Goal: Information Seeking & Learning: Check status

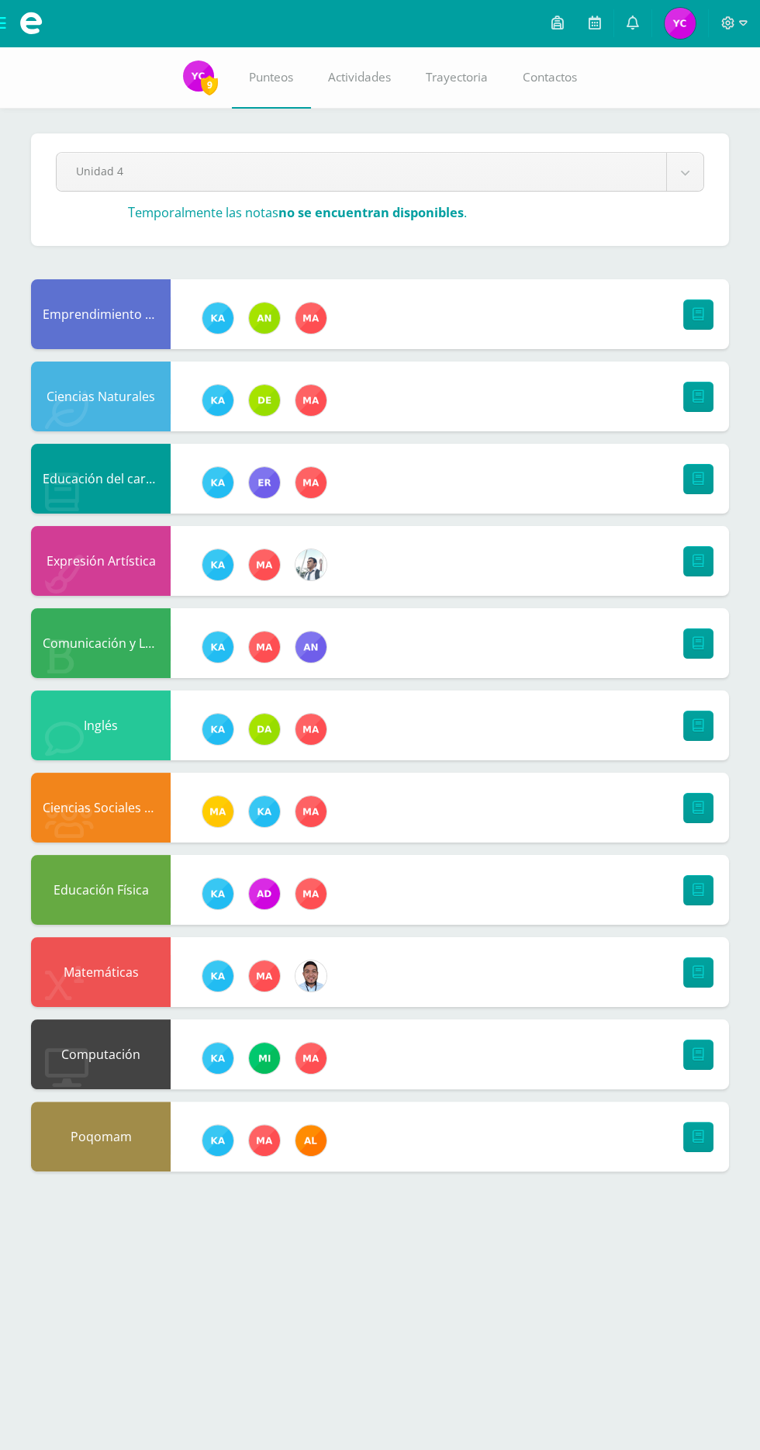
click at [663, 29] on span "Yasmin Emilia Azucena Mi Perfil" at bounding box center [680, 23] width 37 height 31
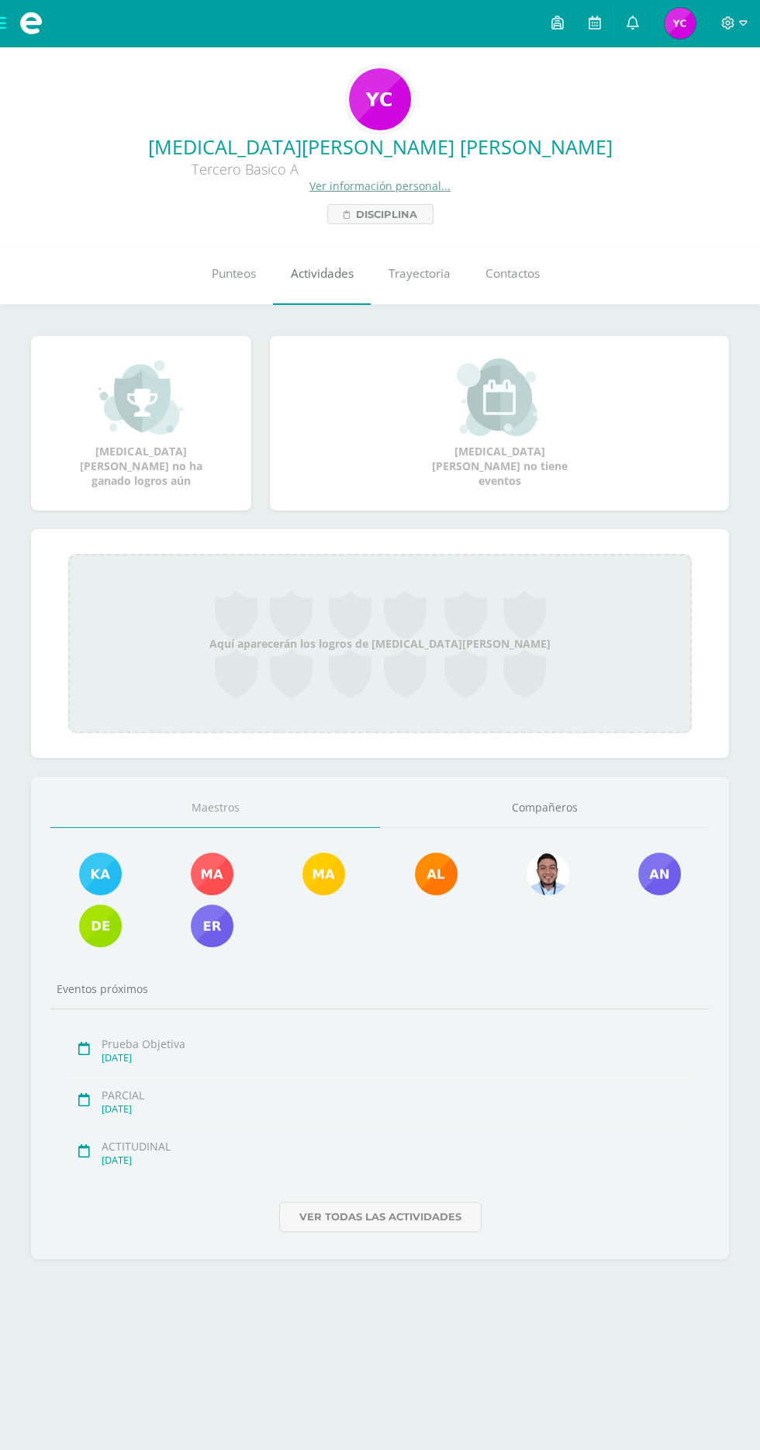
click at [333, 273] on span "Actividades" at bounding box center [322, 273] width 63 height 16
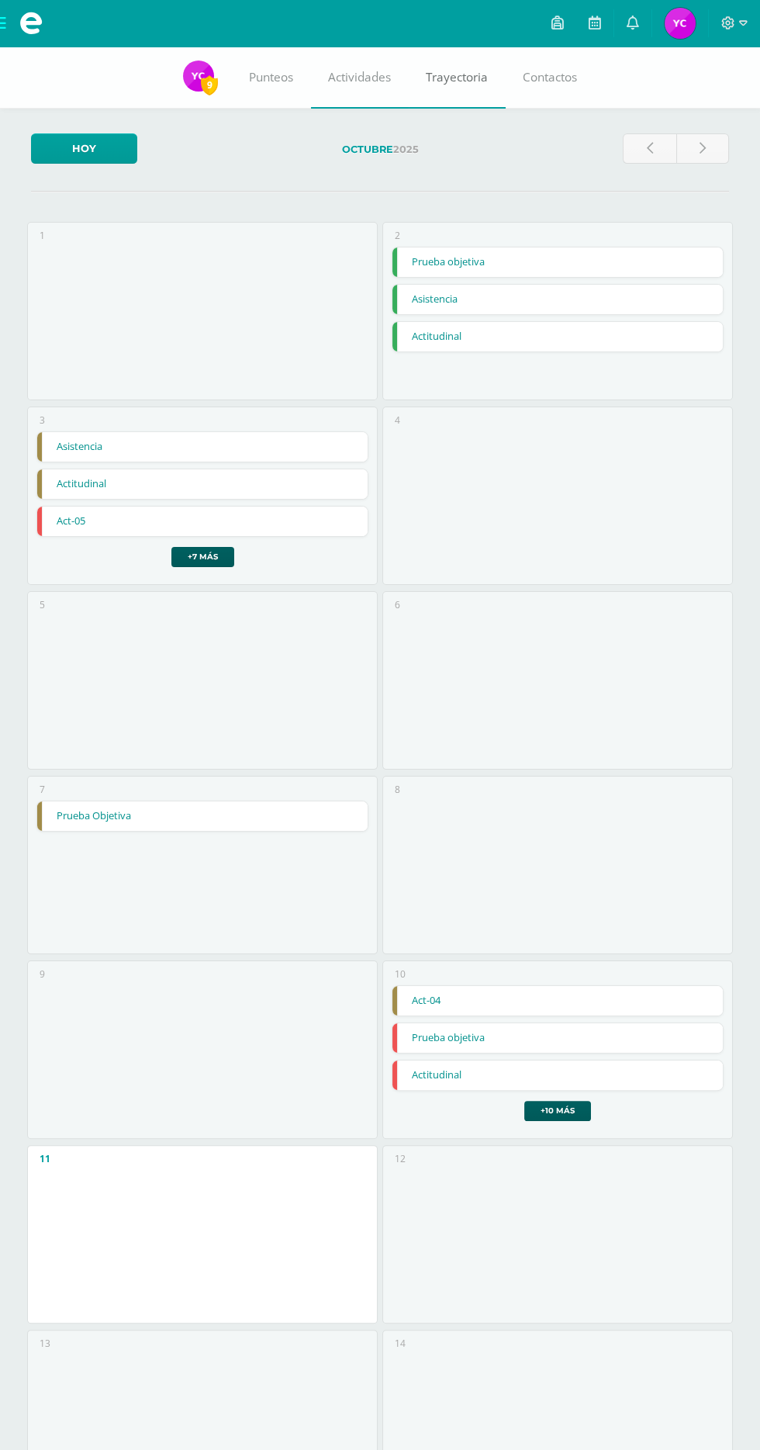
click at [462, 79] on span "Trayectoria" at bounding box center [457, 77] width 62 height 16
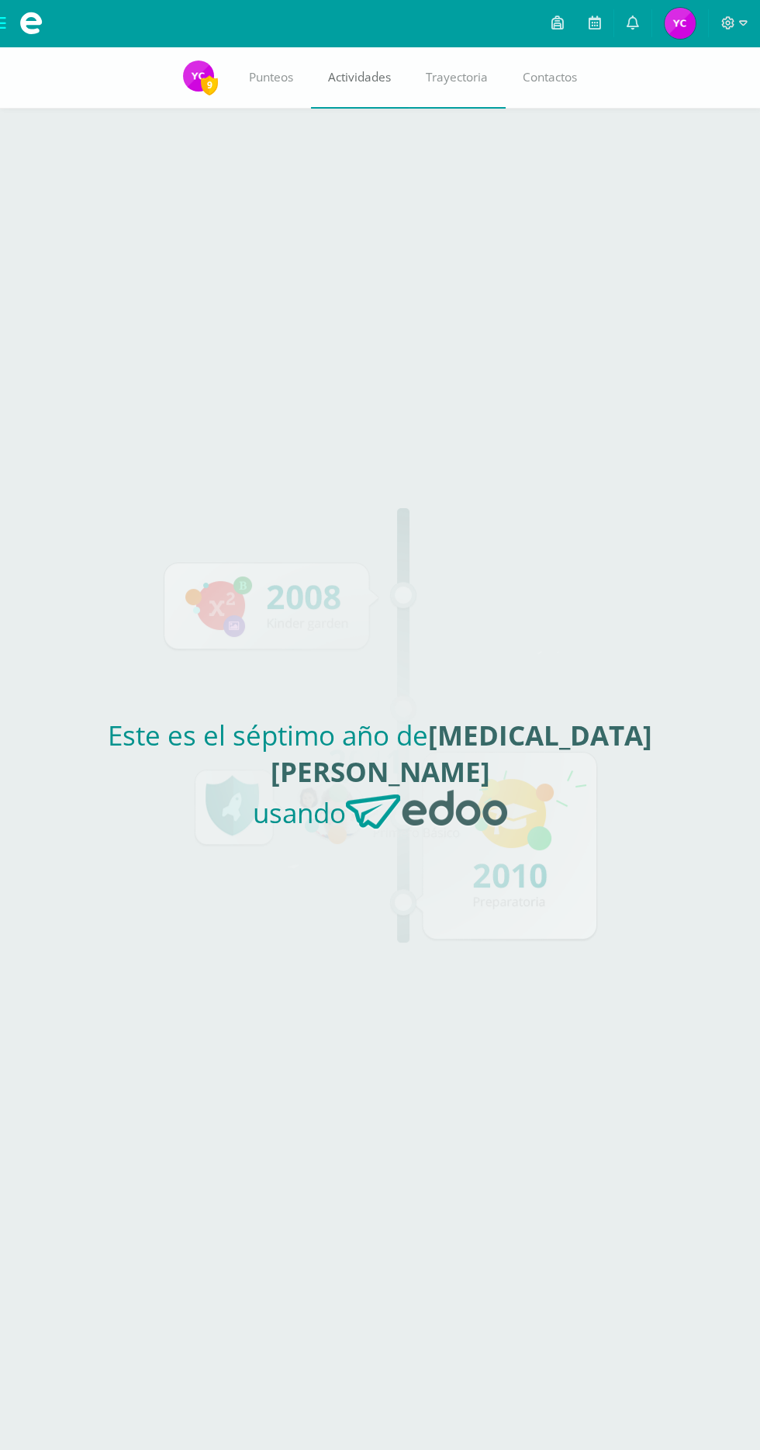
click at [329, 64] on link "Actividades" at bounding box center [360, 78] width 98 height 62
click at [283, 73] on span "Punteos" at bounding box center [271, 77] width 44 height 16
click at [187, 88] on img at bounding box center [198, 76] width 31 height 31
click at [190, 87] on img at bounding box center [198, 76] width 31 height 31
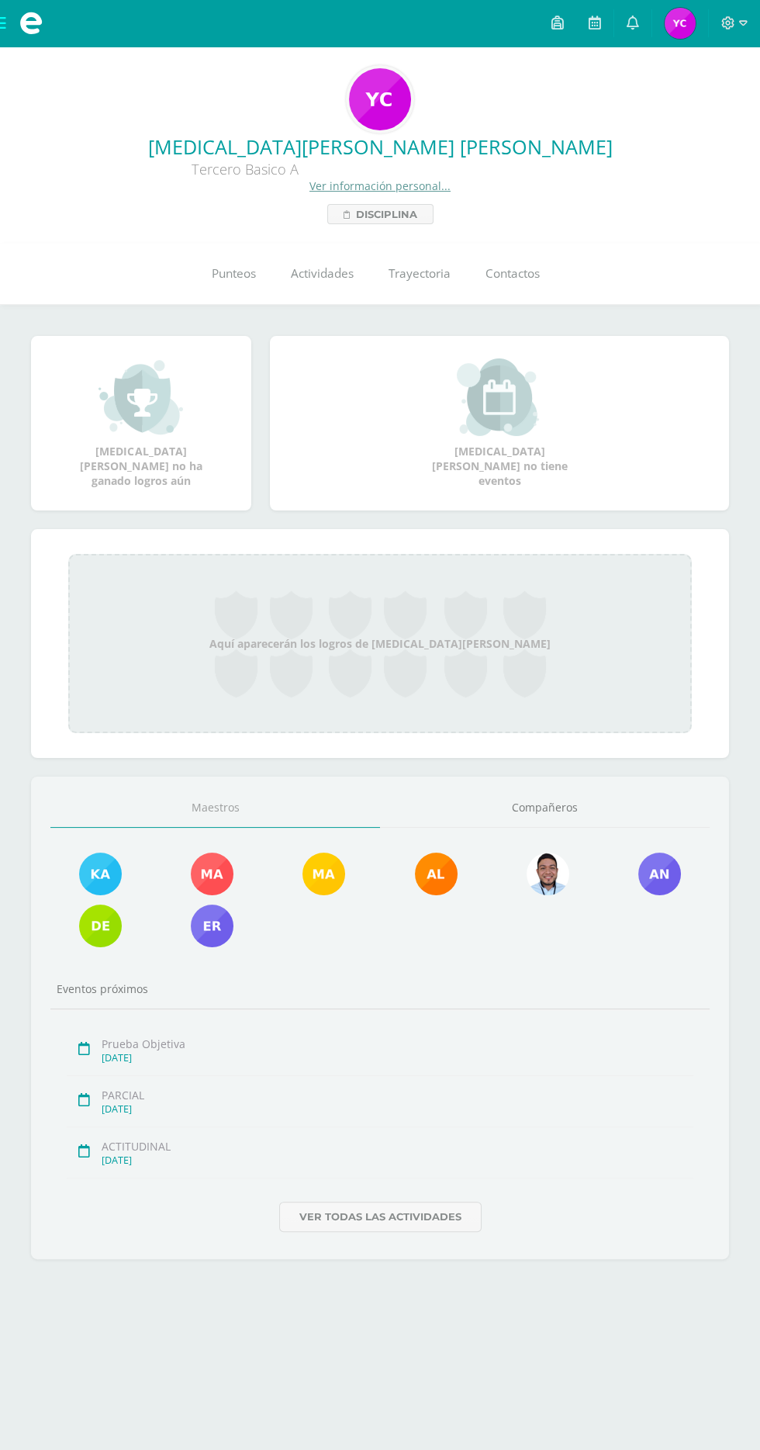
click at [448, 663] on div "Aquí aparecerán los logros de [MEDICAL_DATA][PERSON_NAME]" at bounding box center [380, 643] width 624 height 179
click at [526, 645] on div "Aquí aparecerán los logros de Yasmin Emilia Azucena" at bounding box center [380, 643] width 624 height 179
click at [456, 673] on div "Aquí aparecerán los logros de Yasmin Emilia Azucena" at bounding box center [380, 643] width 624 height 179
click at [545, 826] on link "Compañeros" at bounding box center [545, 808] width 330 height 40
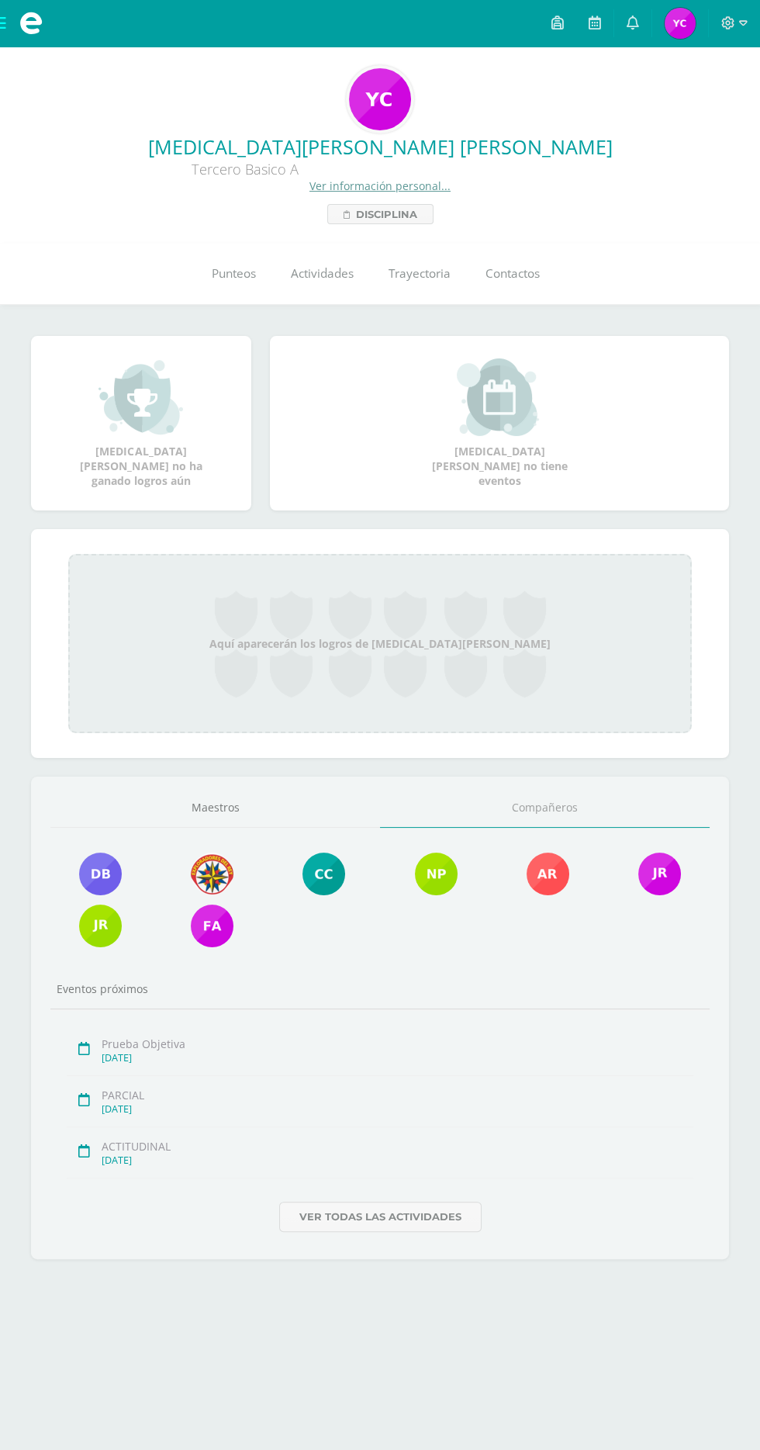
click at [114, 870] on img at bounding box center [100, 874] width 43 height 43
click at [202, 863] on img at bounding box center [212, 874] width 43 height 43
click at [333, 879] on img at bounding box center [324, 874] width 43 height 43
click at [447, 874] on img at bounding box center [436, 874] width 43 height 43
click at [547, 888] on img at bounding box center [548, 874] width 43 height 43
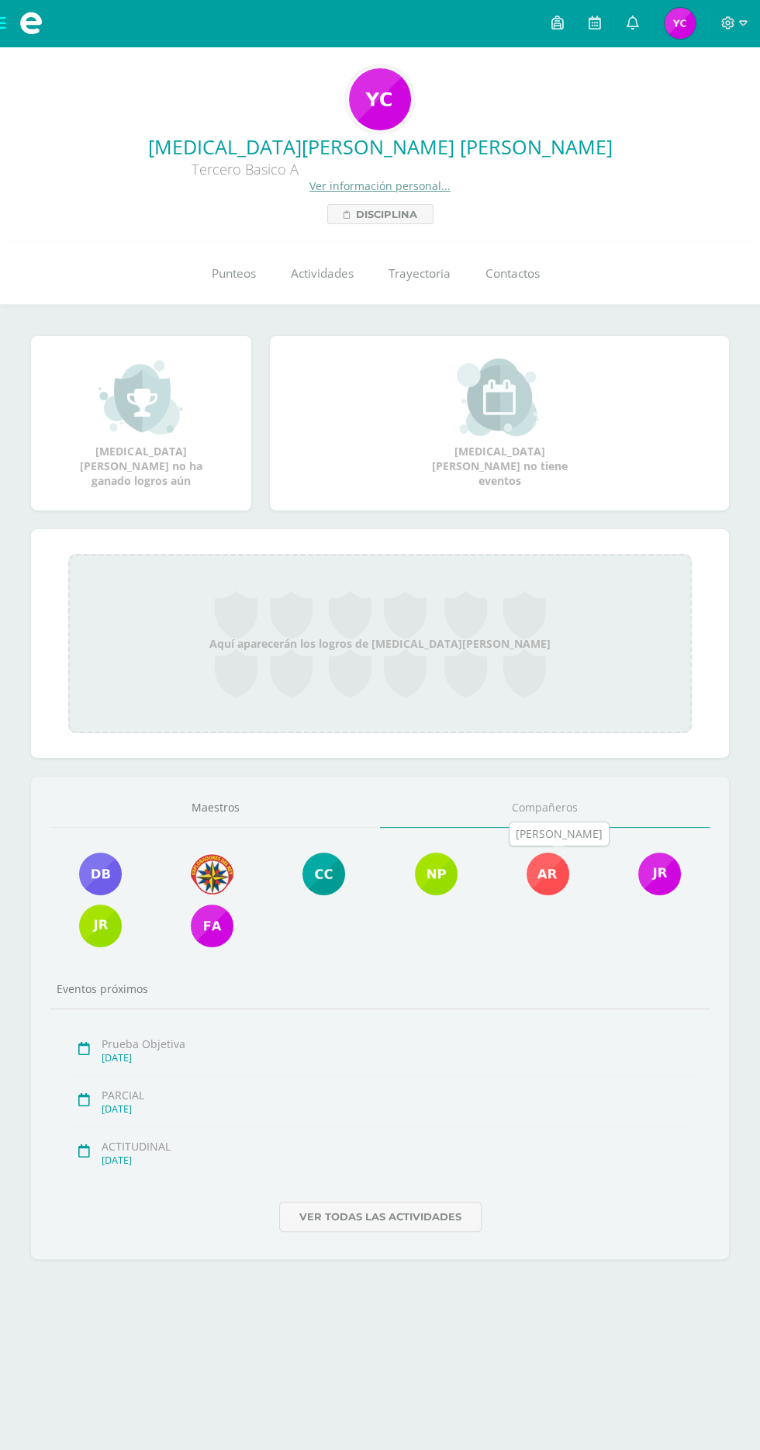
click at [670, 872] on img at bounding box center [660, 874] width 43 height 43
click at [111, 929] on img at bounding box center [100, 926] width 43 height 43
click at [220, 919] on img at bounding box center [212, 926] width 43 height 43
click at [434, 884] on img at bounding box center [436, 874] width 43 height 43
click at [449, 879] on img at bounding box center [436, 874] width 43 height 43
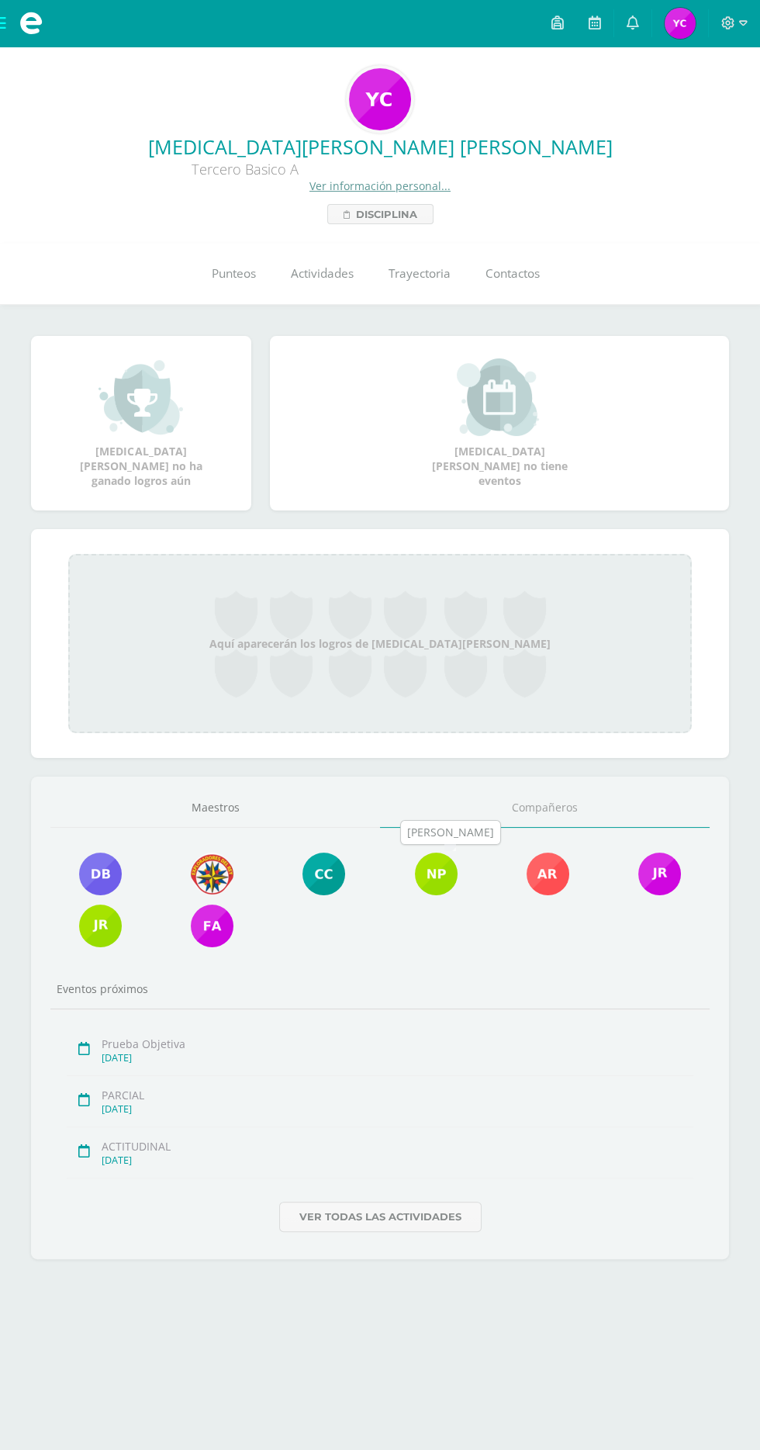
click at [456, 839] on div "Nesly Pérez" at bounding box center [450, 833] width 87 height 16
click at [432, 866] on img at bounding box center [436, 874] width 43 height 43
click at [441, 884] on img at bounding box center [436, 874] width 43 height 43
click at [215, 870] on img at bounding box center [212, 874] width 43 height 43
click at [237, 832] on div "Denis Charuc" at bounding box center [221, 833] width 87 height 16
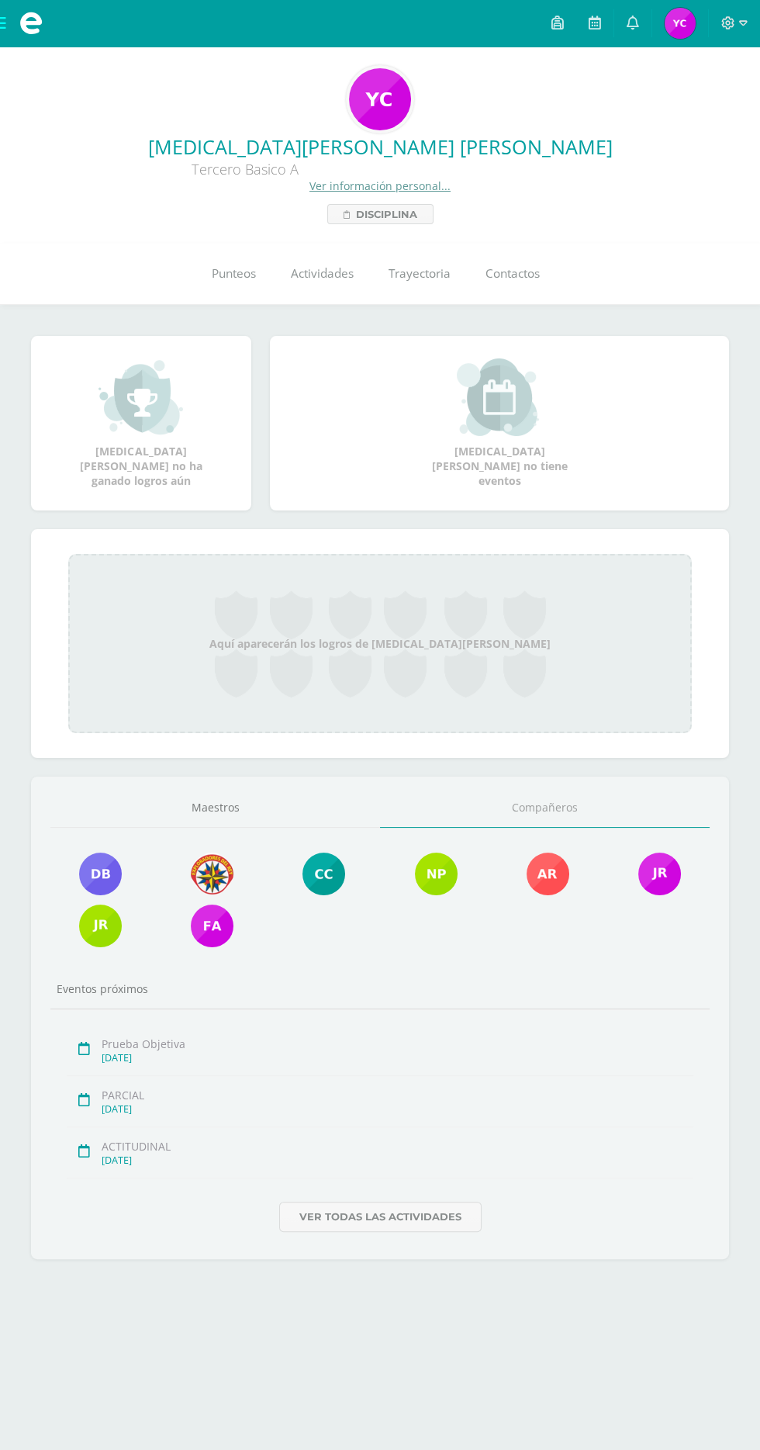
click at [225, 867] on img at bounding box center [212, 874] width 43 height 43
click at [208, 874] on img at bounding box center [212, 874] width 43 height 43
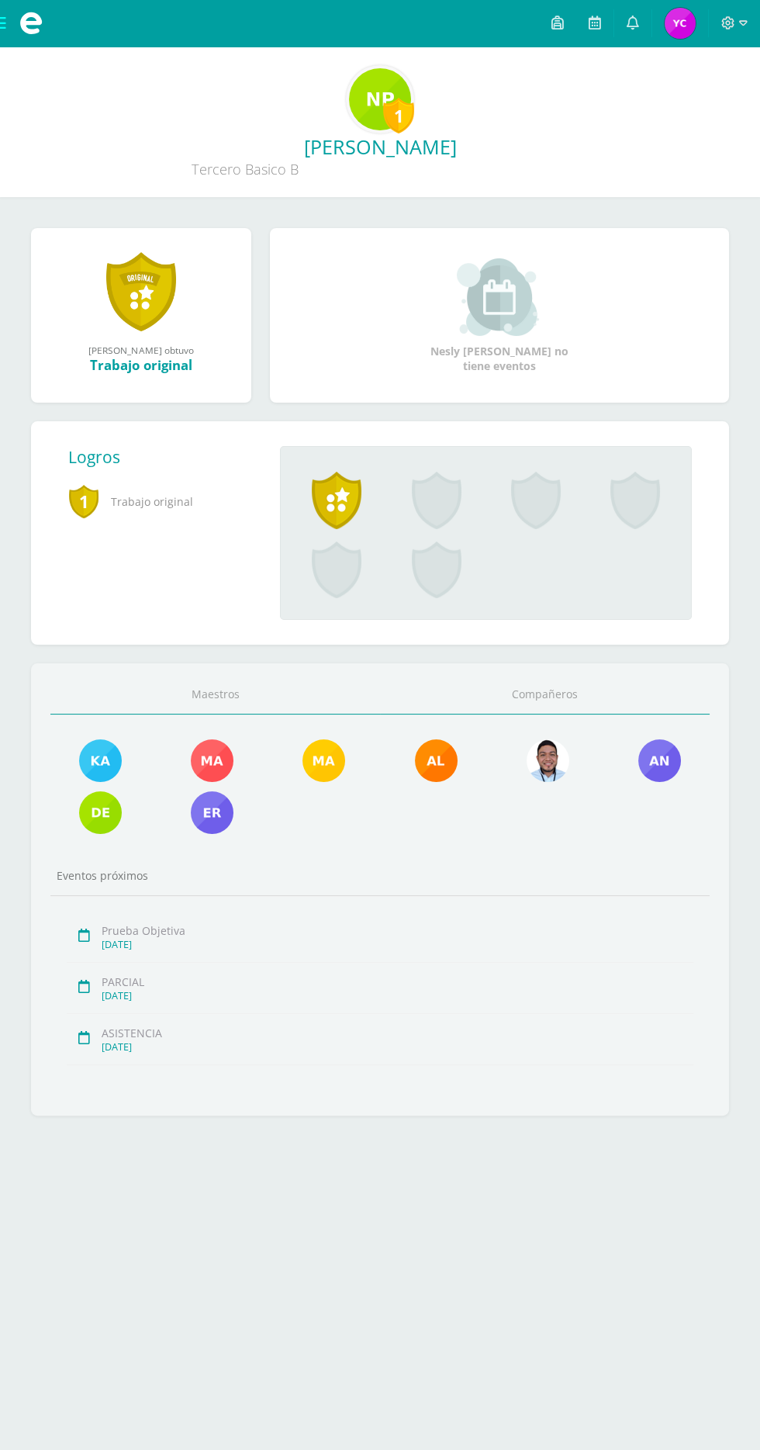
click at [559, 694] on link "Compañeros" at bounding box center [545, 695] width 330 height 40
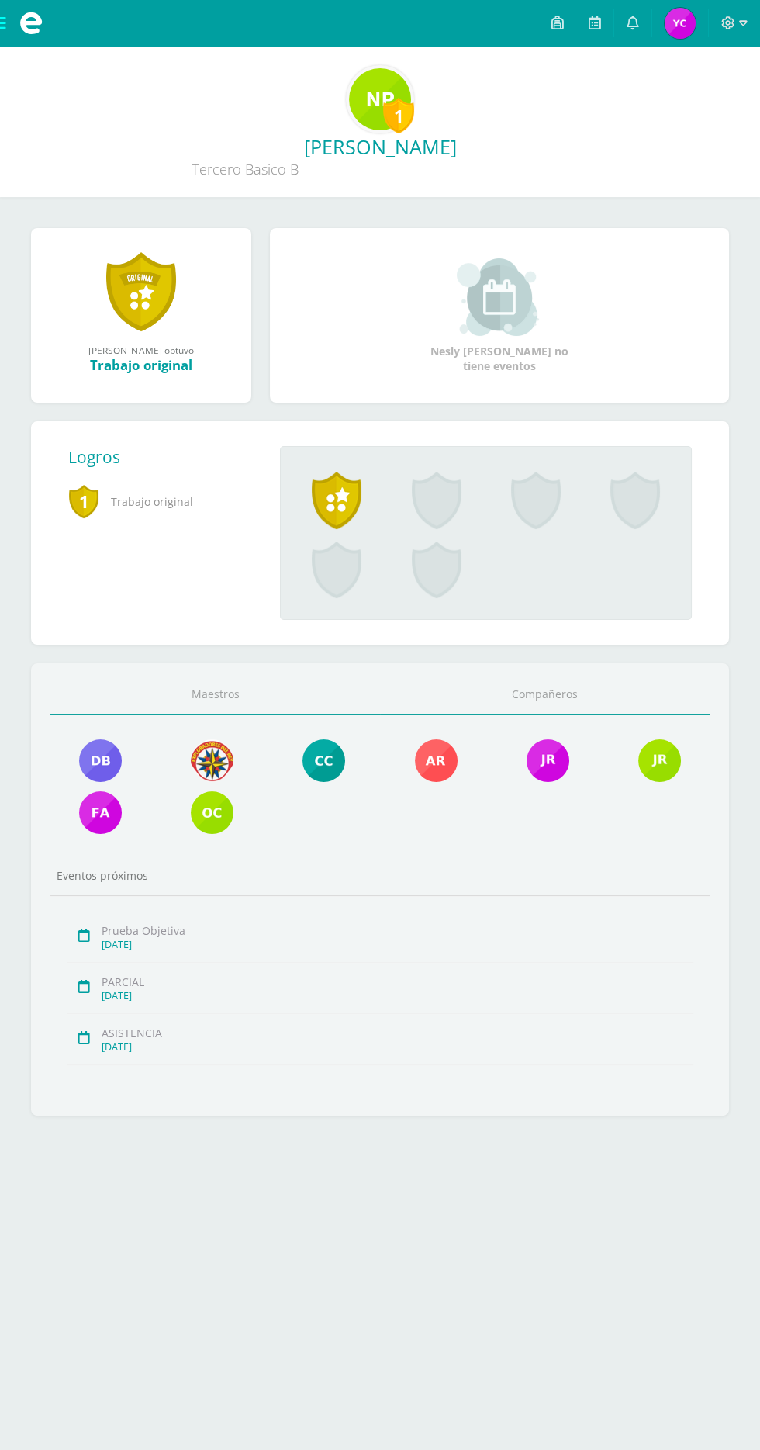
click at [261, 704] on link "Maestros" at bounding box center [215, 695] width 330 height 40
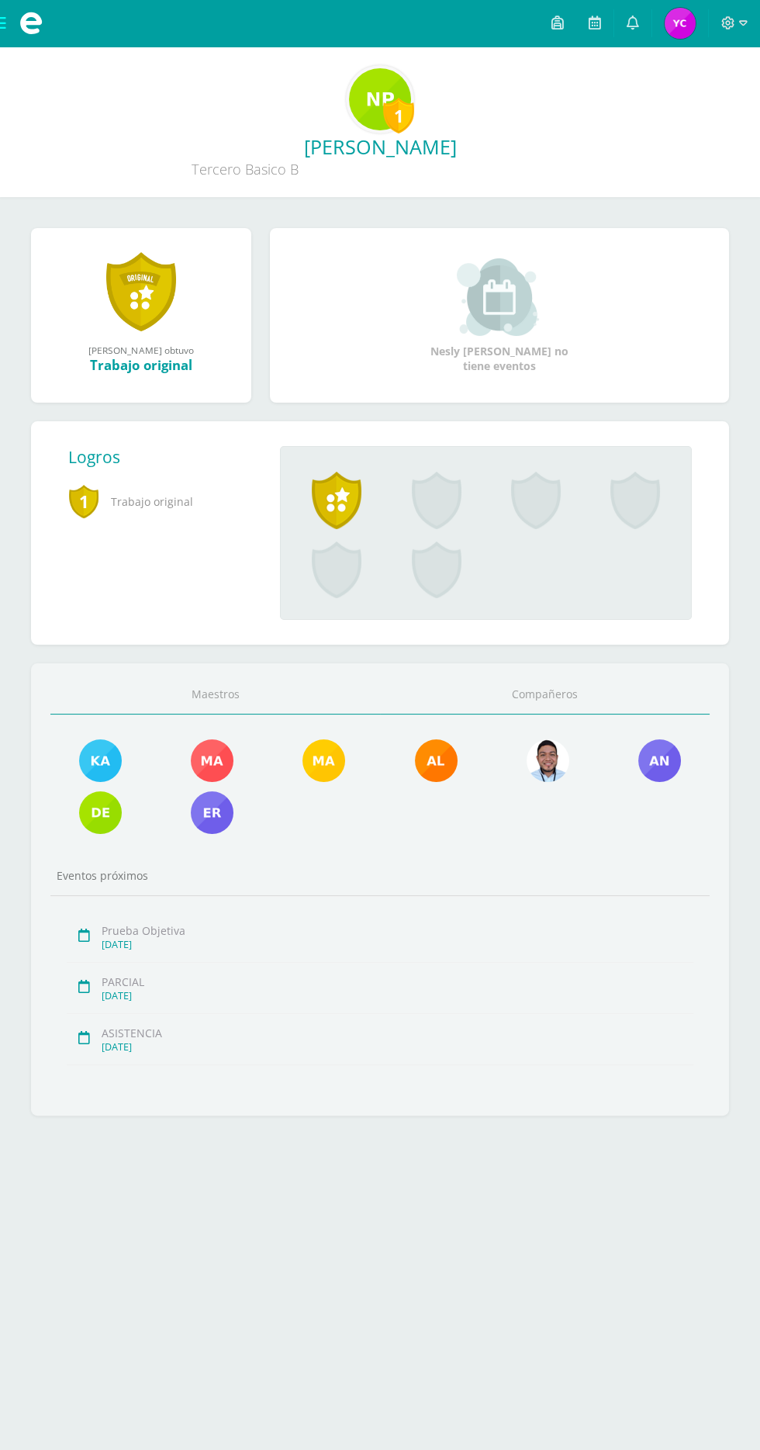
click at [552, 688] on link "Compañeros" at bounding box center [545, 695] width 330 height 40
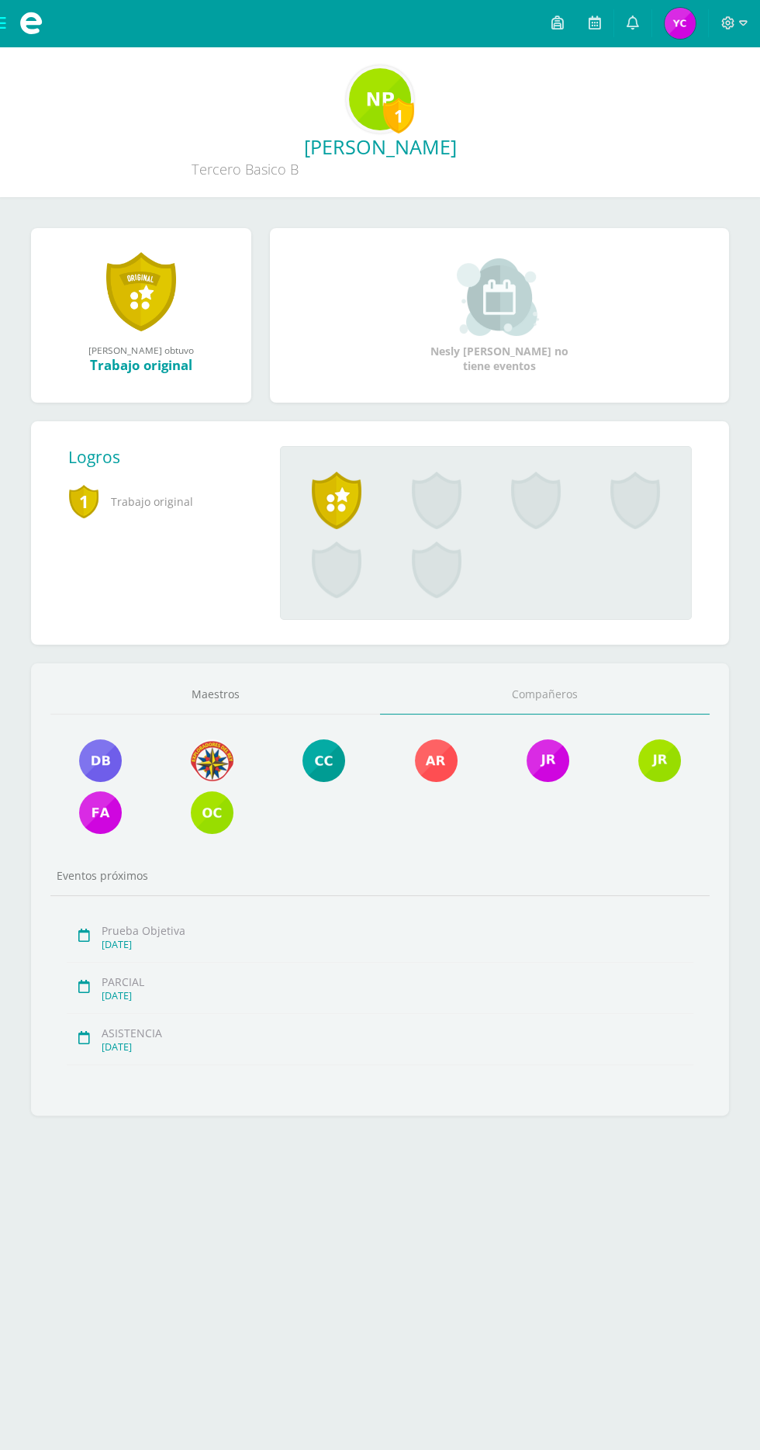
click at [220, 819] on img at bounding box center [212, 812] width 43 height 43
click at [113, 798] on img at bounding box center [100, 812] width 43 height 43
click at [539, 774] on img at bounding box center [548, 760] width 43 height 43
click at [654, 761] on img at bounding box center [660, 760] width 43 height 43
click at [441, 775] on img at bounding box center [436, 760] width 43 height 43
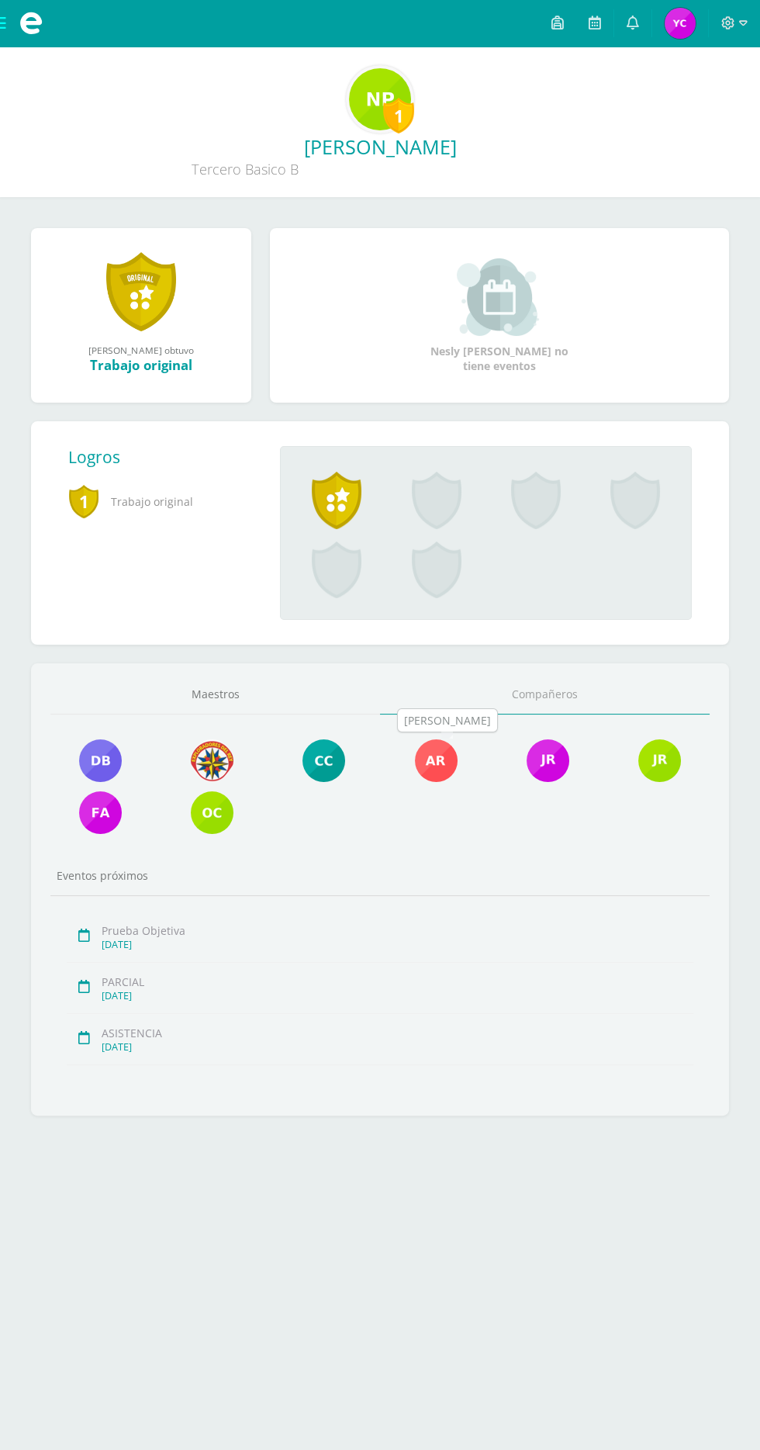
click at [337, 754] on img at bounding box center [324, 760] width 43 height 43
click at [225, 756] on img at bounding box center [212, 760] width 43 height 43
click at [102, 753] on img at bounding box center [100, 760] width 43 height 43
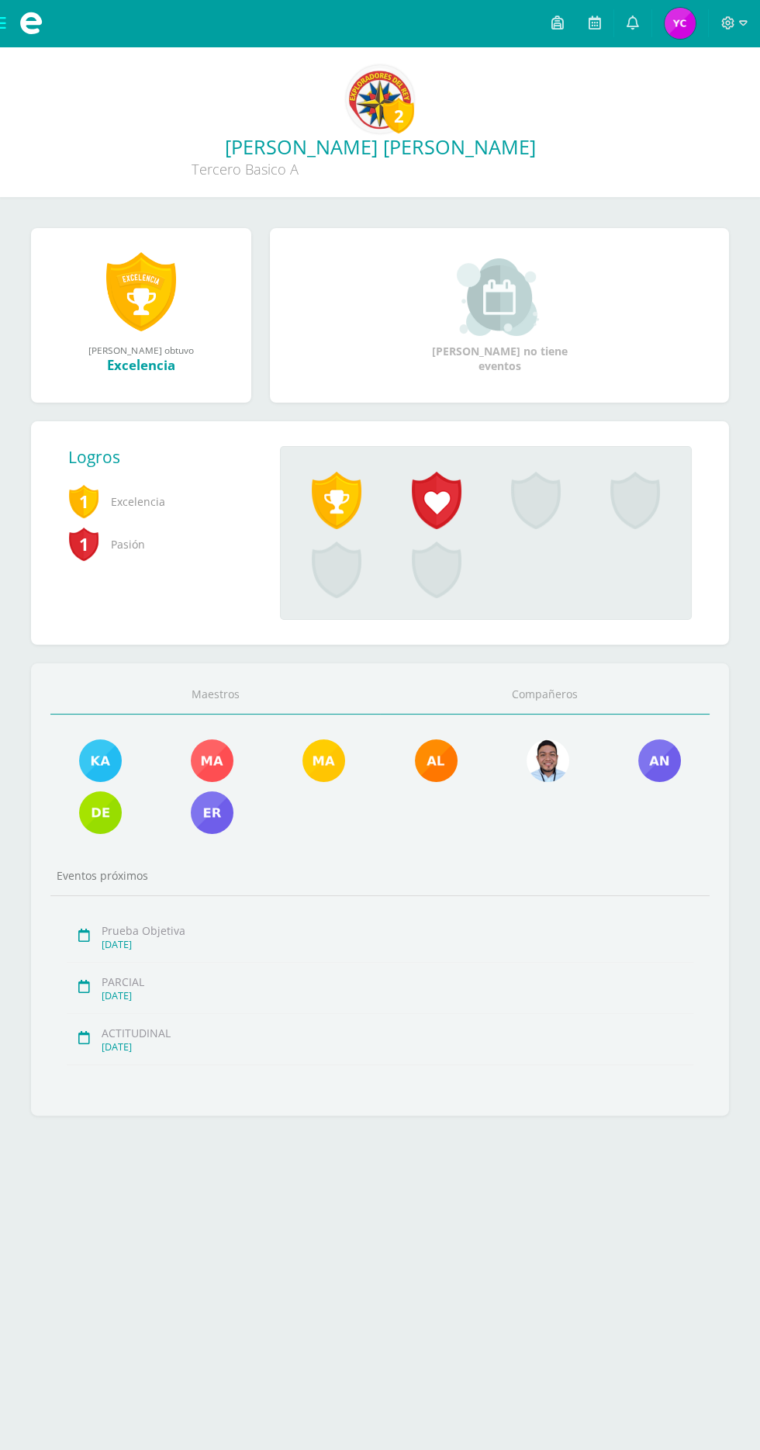
click at [543, 694] on link "Compañeros" at bounding box center [545, 695] width 330 height 40
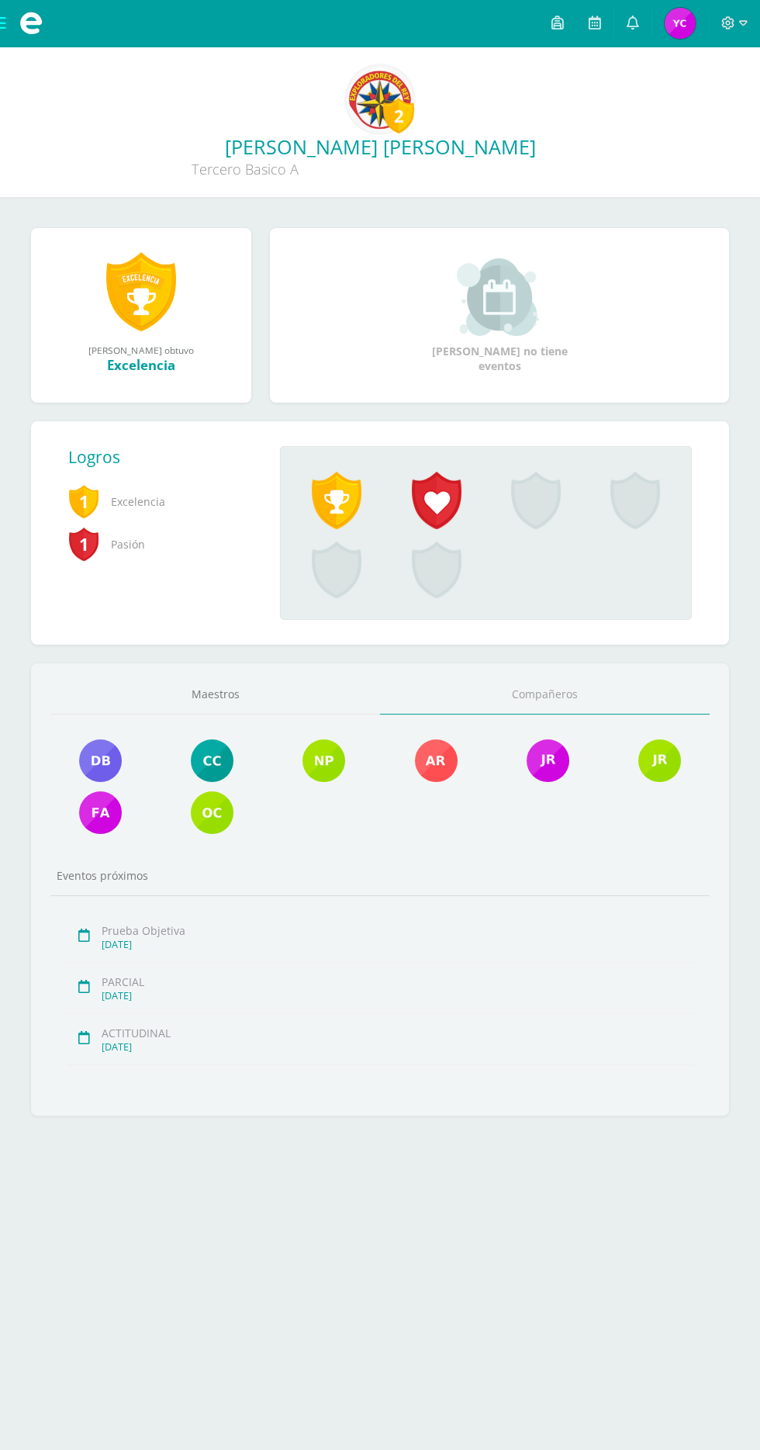
click at [84, 834] on link at bounding box center [100, 814] width 43 height 46
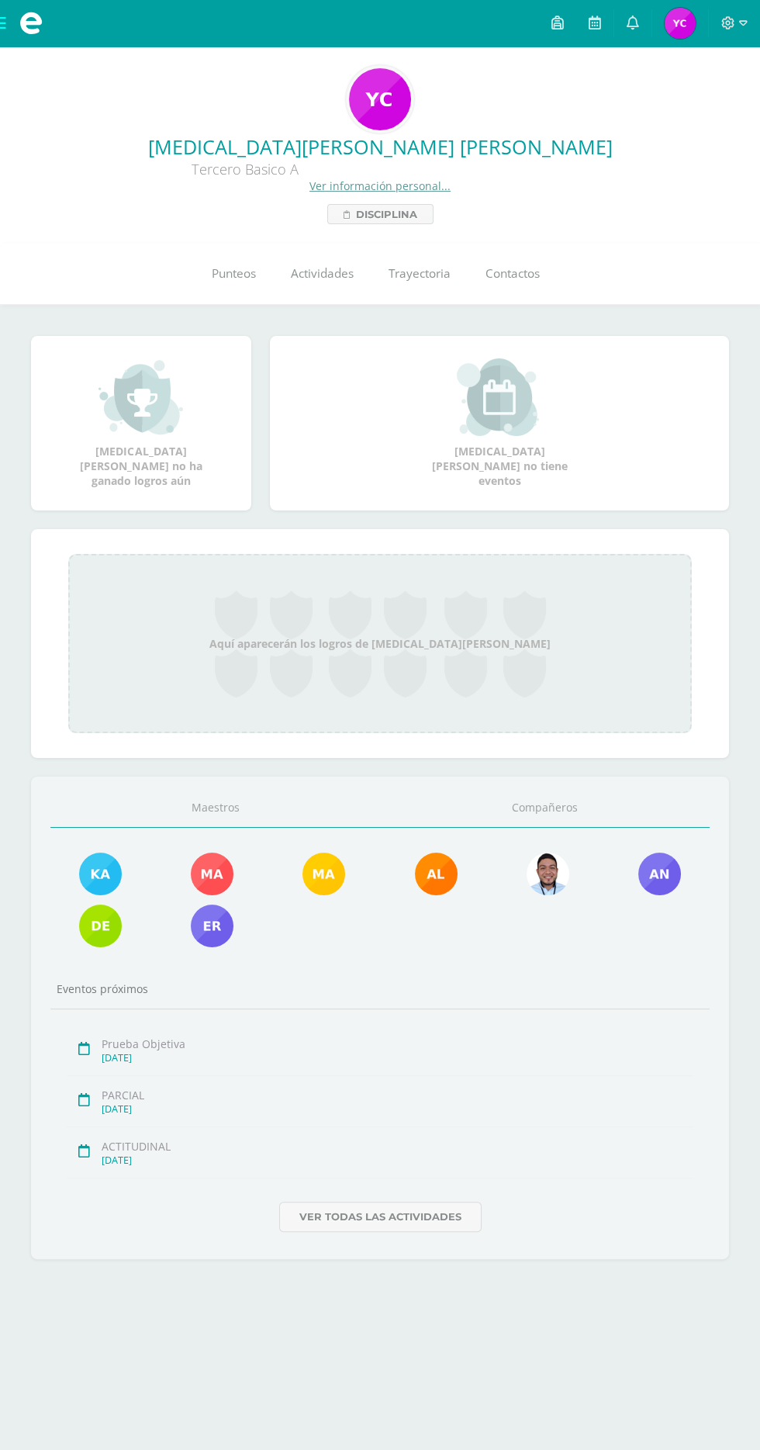
click at [541, 789] on link "Compañeros" at bounding box center [545, 808] width 330 height 40
click at [217, 268] on span "Punteos" at bounding box center [234, 273] width 44 height 16
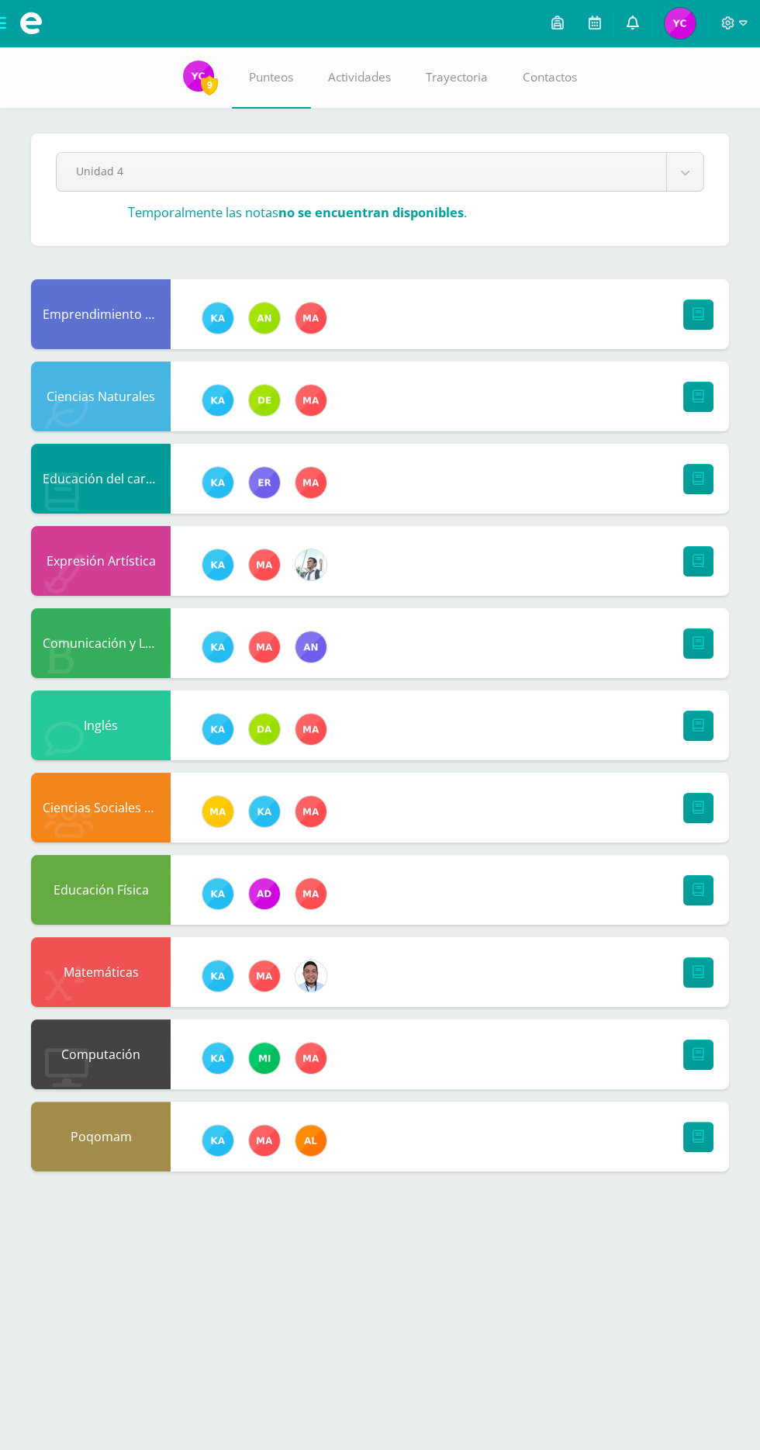
click at [628, 26] on icon at bounding box center [633, 23] width 12 height 14
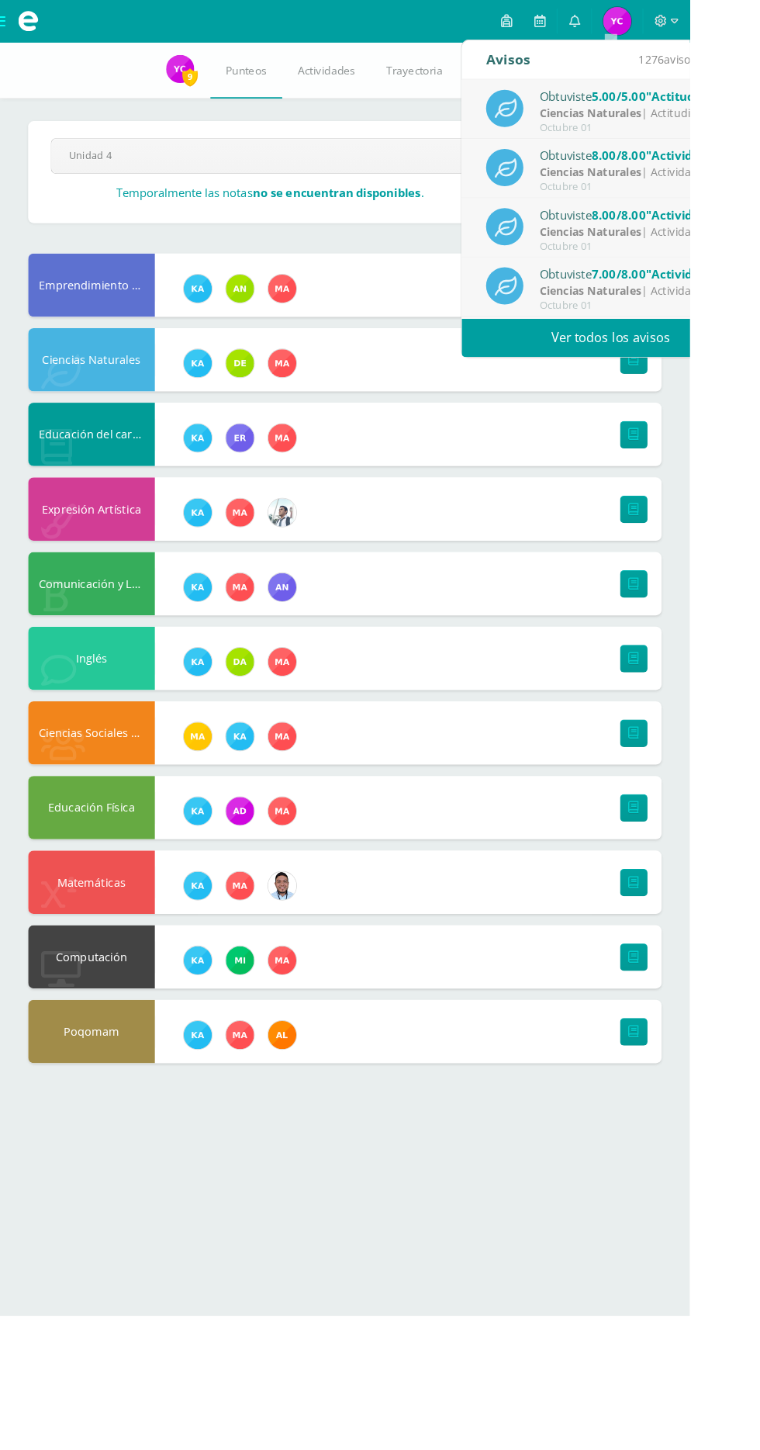
click at [684, 332] on div "Octubre 01" at bounding box center [703, 336] width 216 height 13
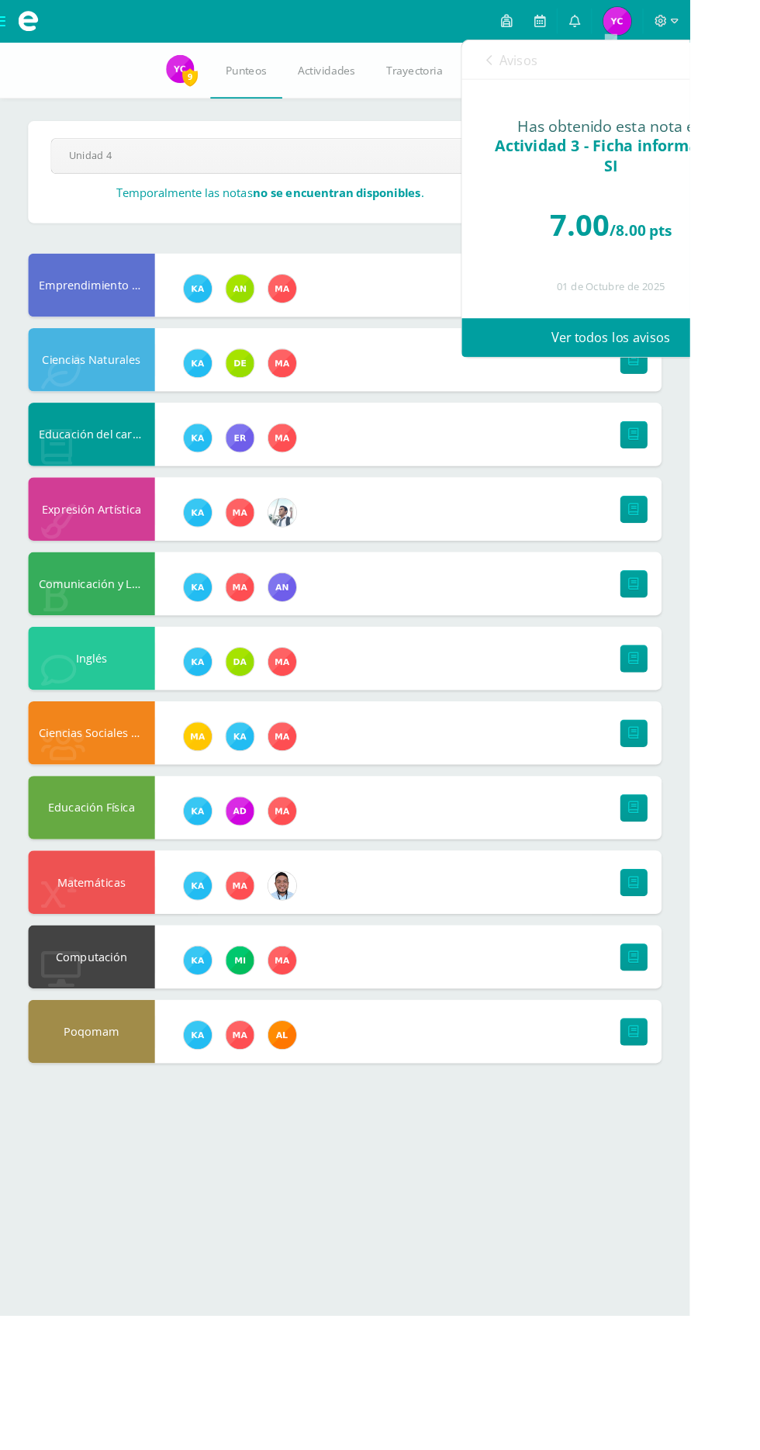
click at [656, 372] on link "Ver todos los avisos" at bounding box center [673, 372] width 328 height 43
click at [696, 369] on link "Ver todos los avisos" at bounding box center [673, 372] width 328 height 43
